Goal: Information Seeking & Learning: Learn about a topic

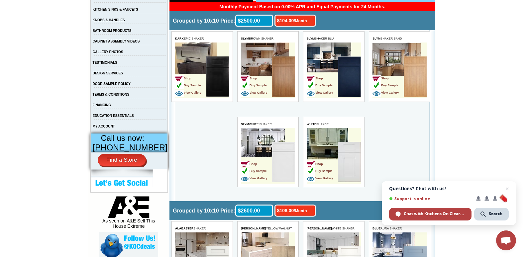
scroll to position [176, 0]
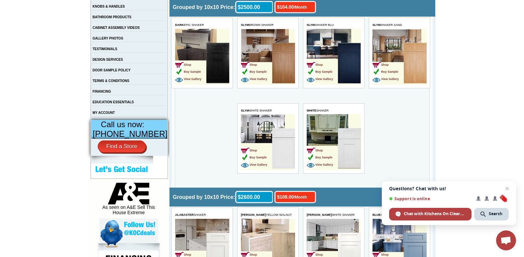
click at [192, 56] on td "Shop Buy Sample View Gallery" at bounding box center [190, 64] width 31 height 42
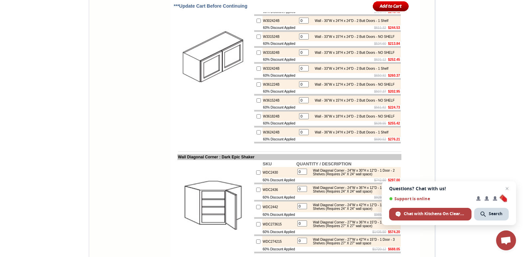
scroll to position [1308, 0]
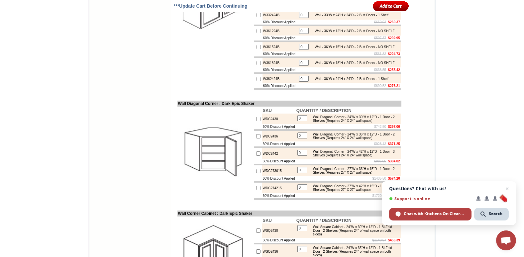
click at [403, 197] on span "Support is online" at bounding box center [430, 198] width 82 height 5
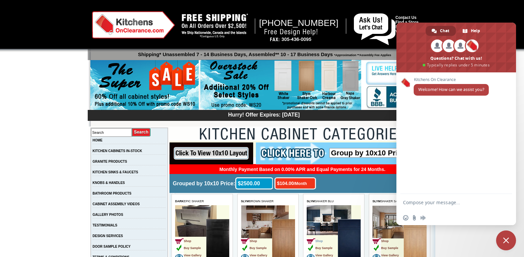
click at [320, 242] on span "Shop" at bounding box center [315, 241] width 16 height 3
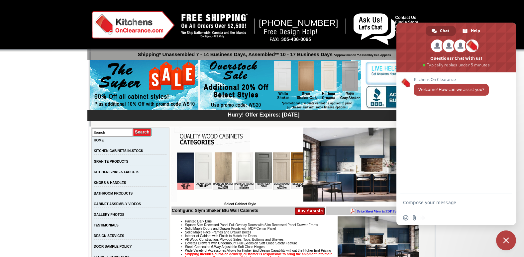
click at [419, 47] on span at bounding box center [456, 48] width 120 height 50
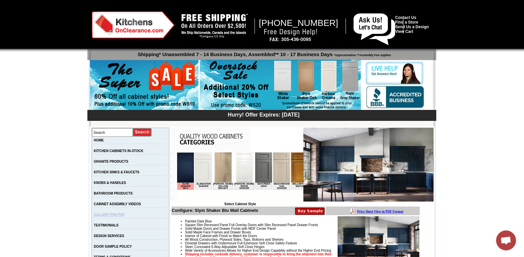
click at [124, 216] on link "GALLERY PHOTOS" at bounding box center [109, 215] width 31 height 4
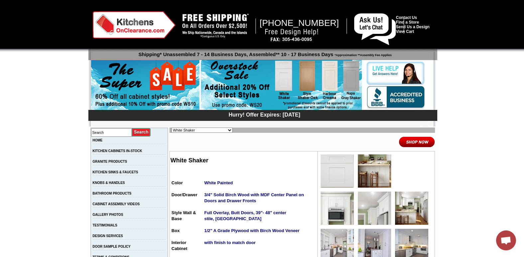
click at [132, 19] on img at bounding box center [134, 24] width 83 height 27
